Goal: Task Accomplishment & Management: Manage account settings

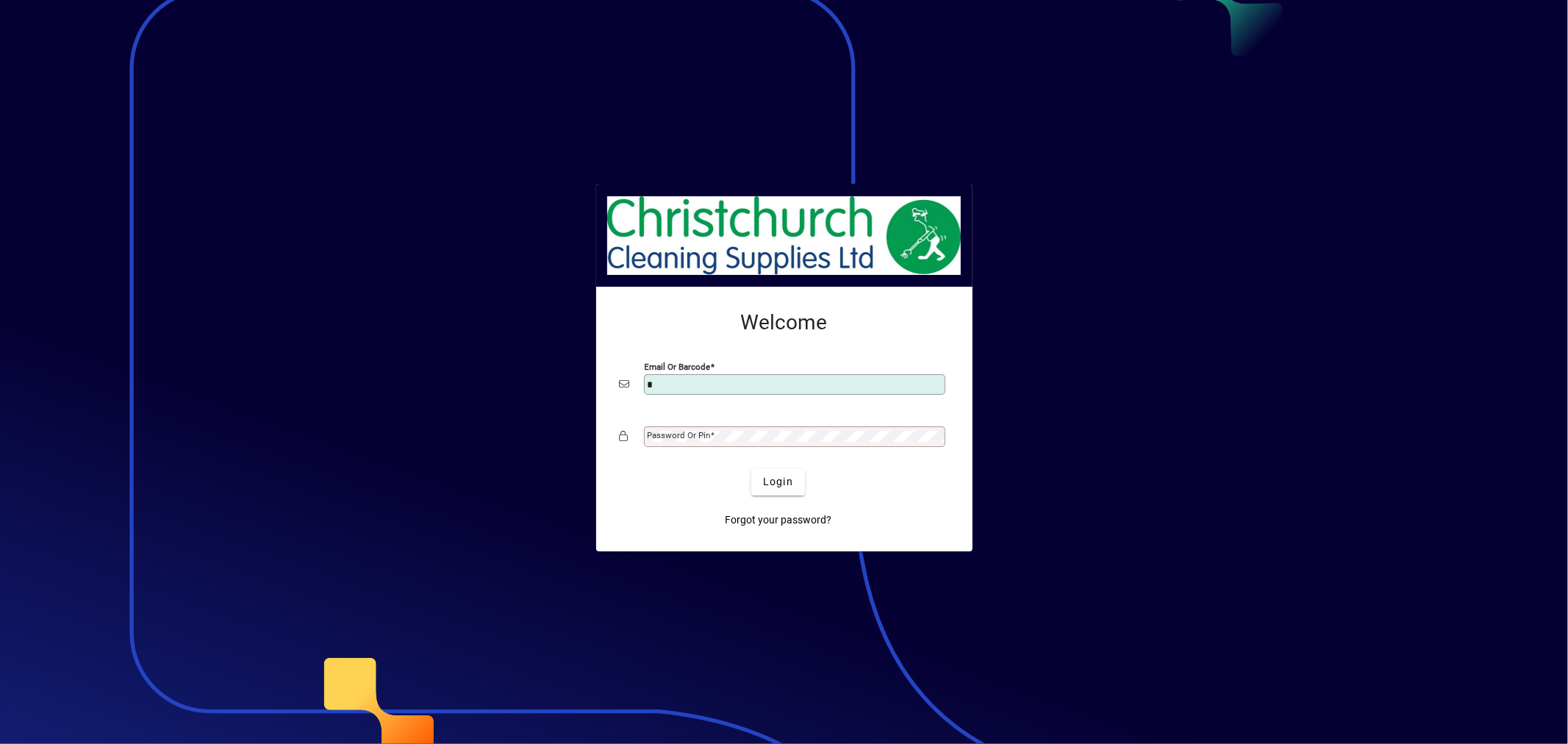
type input "**********"
click at [774, 483] on span "Login" at bounding box center [778, 482] width 30 height 16
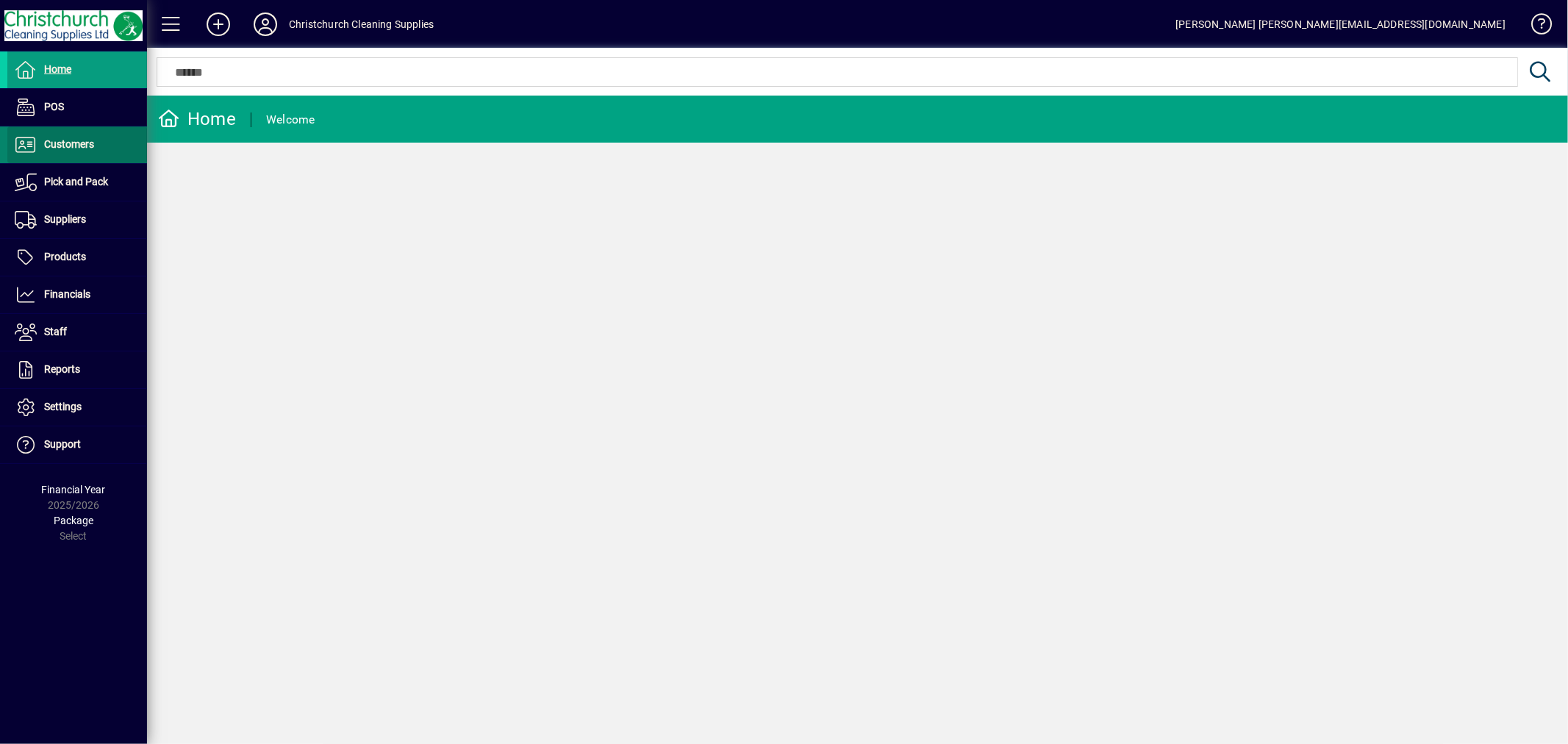
click at [70, 151] on span "Customers" at bounding box center [50, 144] width 87 height 18
